Goal: Task Accomplishment & Management: Use online tool/utility

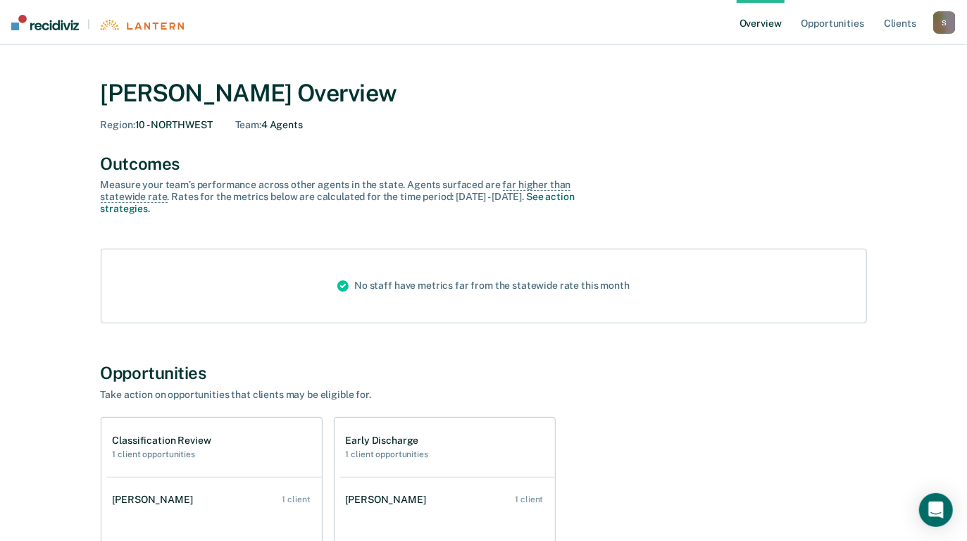
click at [767, 25] on link "Overview" at bounding box center [761, 22] width 48 height 45
click at [446, 292] on div "No staff have metrics far from the statewide rate this month" at bounding box center [483, 285] width 315 height 73
click at [423, 287] on div "No staff have metrics far from the statewide rate this month" at bounding box center [483, 285] width 315 height 73
click at [833, 25] on link "Opportunities" at bounding box center [833, 22] width 68 height 45
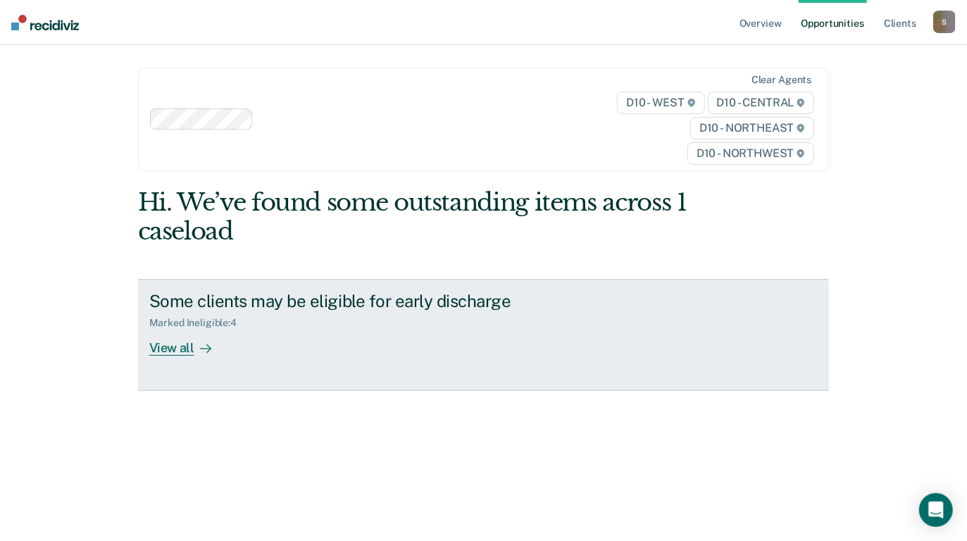
click at [177, 348] on div "View all" at bounding box center [188, 342] width 79 height 27
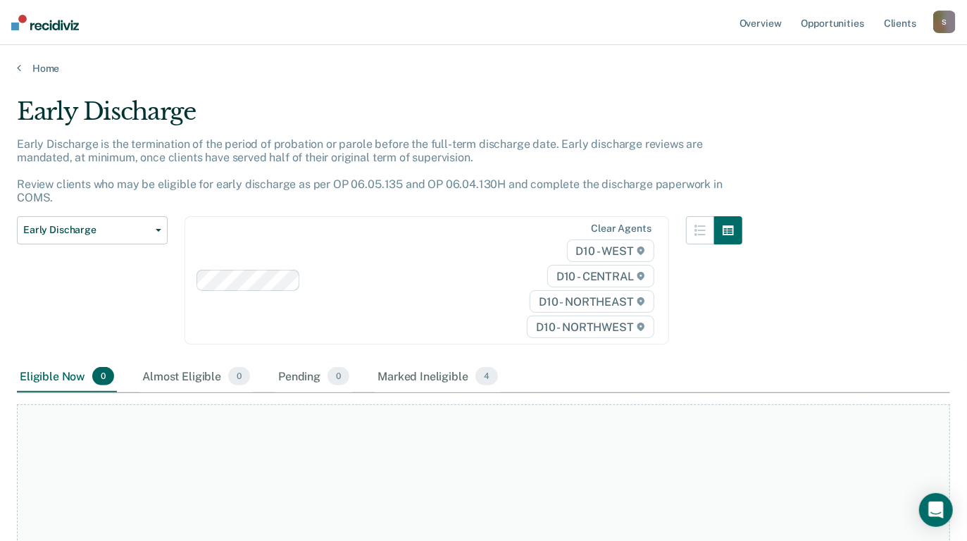
click at [783, 268] on div "Early Discharge Early Discharge is the termination of the period of probation o…" at bounding box center [483, 266] width 933 height 338
click at [832, 20] on link "Opportunities" at bounding box center [833, 22] width 68 height 45
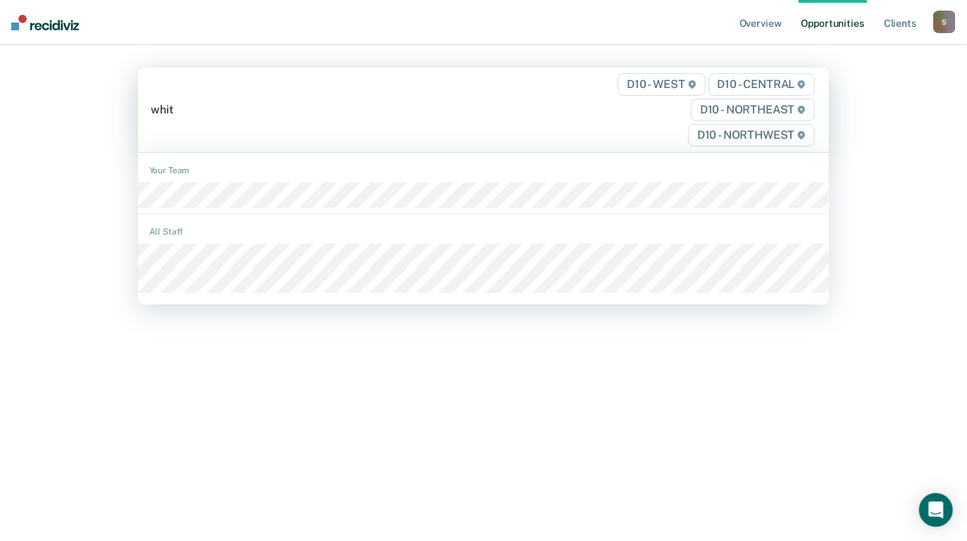
type input "white"
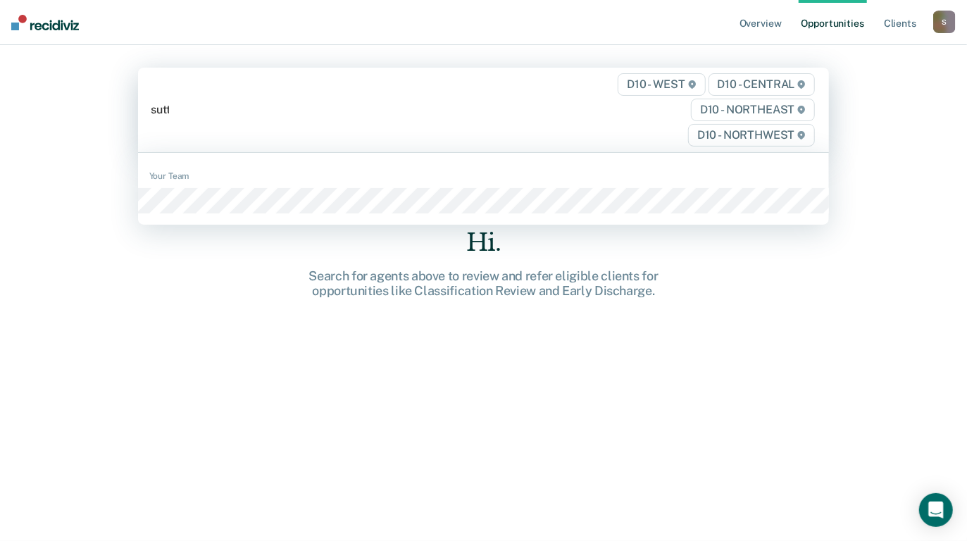
type input "[PERSON_NAME]"
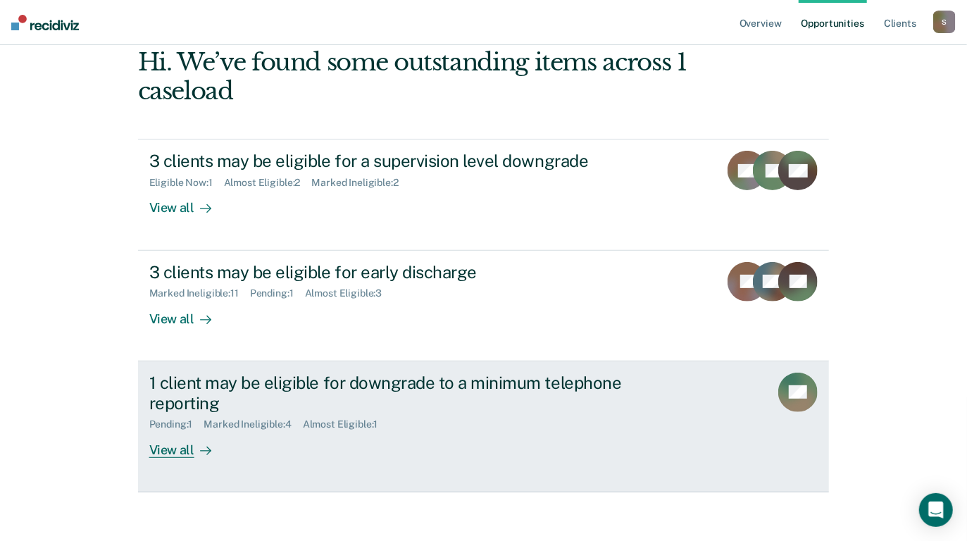
scroll to position [70, 0]
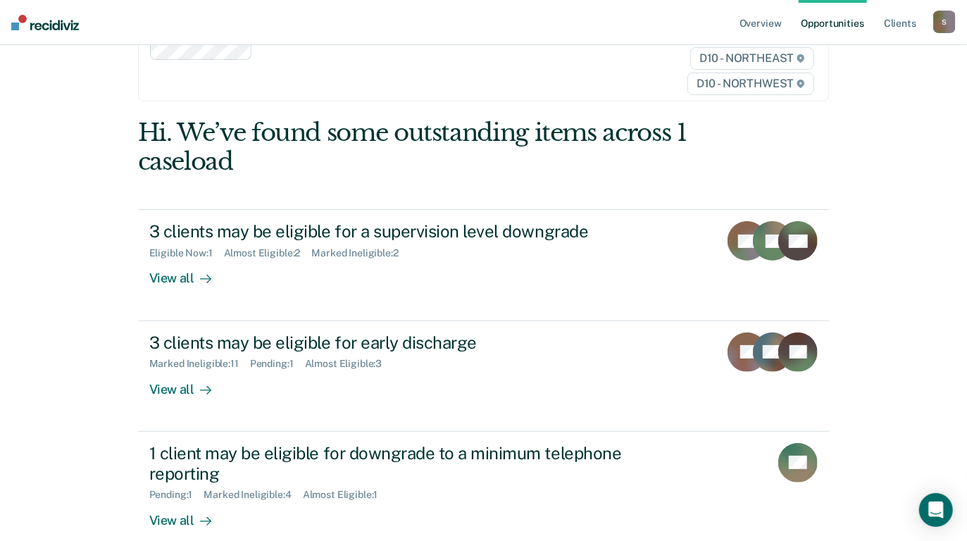
drag, startPoint x: 866, startPoint y: 128, endPoint x: 897, endPoint y: 110, distance: 36.0
click at [870, 128] on div "Overview Opportunities Client s [EMAIL_ADDRESS][US_STATE][DOMAIN_NAME] S Profil…" at bounding box center [483, 274] width 967 height 689
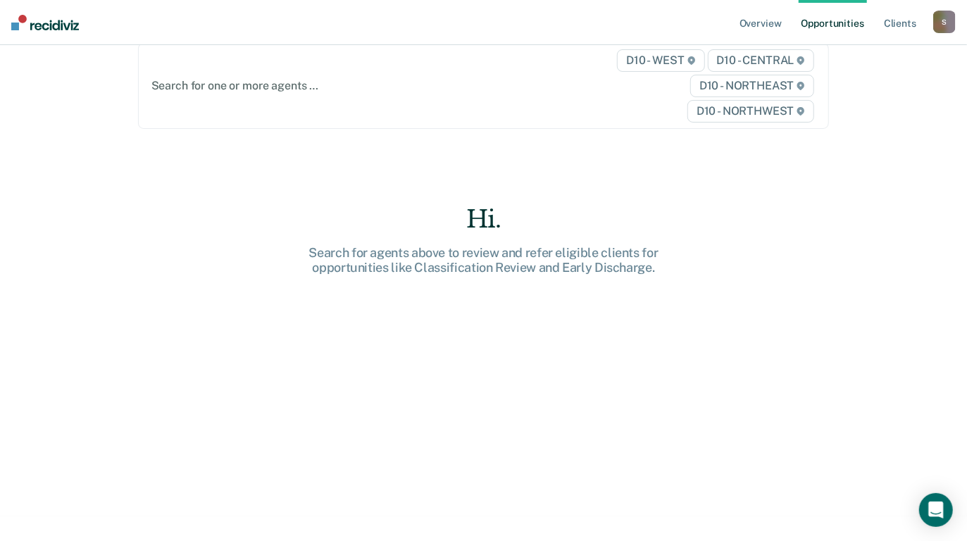
scroll to position [0, 0]
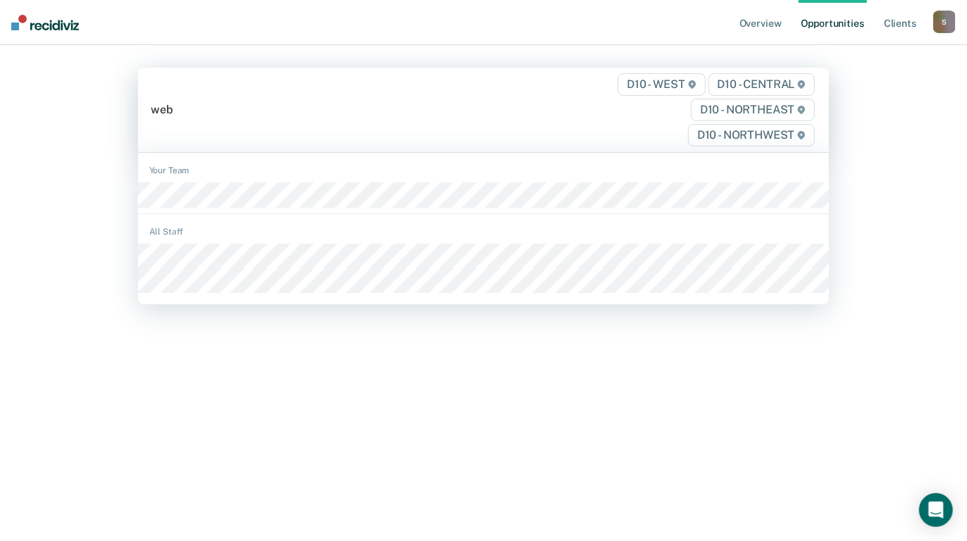
type input "[PERSON_NAME]"
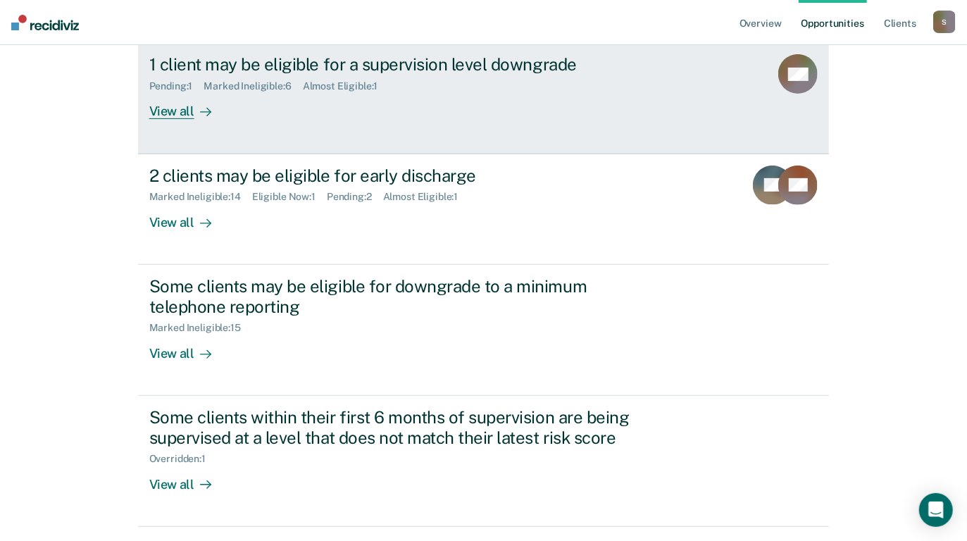
scroll to position [166, 0]
